Goal: Task Accomplishment & Management: Use online tool/utility

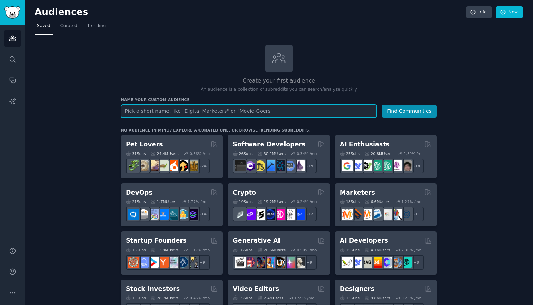
click at [284, 110] on input "text" at bounding box center [249, 111] width 256 height 13
type input "p"
type input "property investors"
click at [410, 110] on button "Find Communities" at bounding box center [409, 111] width 55 height 13
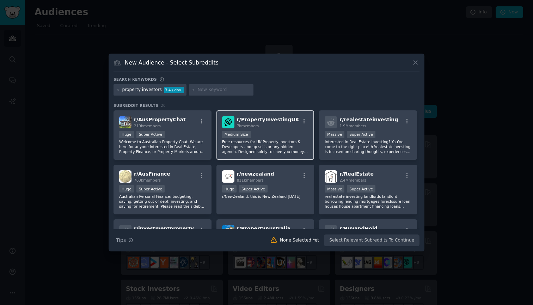
click at [275, 146] on p "Free resources for UK Property Investors & Developers - no up sells or any hidd…" at bounding box center [265, 146] width 87 height 15
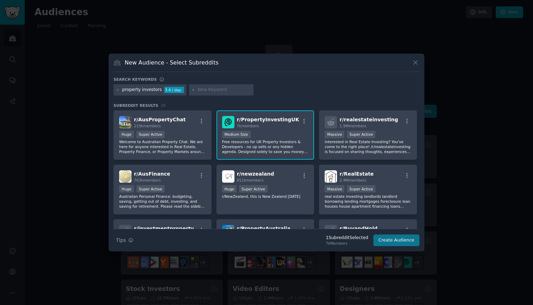
click at [393, 238] on button "Create Audience" at bounding box center [396, 241] width 47 height 12
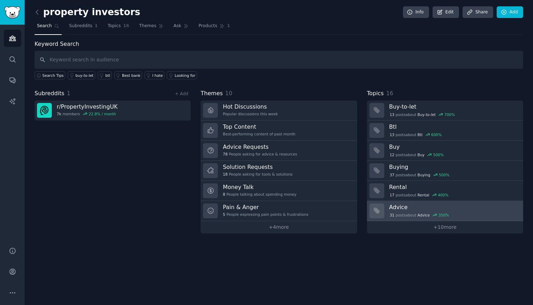
click at [404, 212] on div "31 post s about Advice 350 %" at bounding box center [419, 215] width 61 height 6
